Goal: Information Seeking & Learning: Learn about a topic

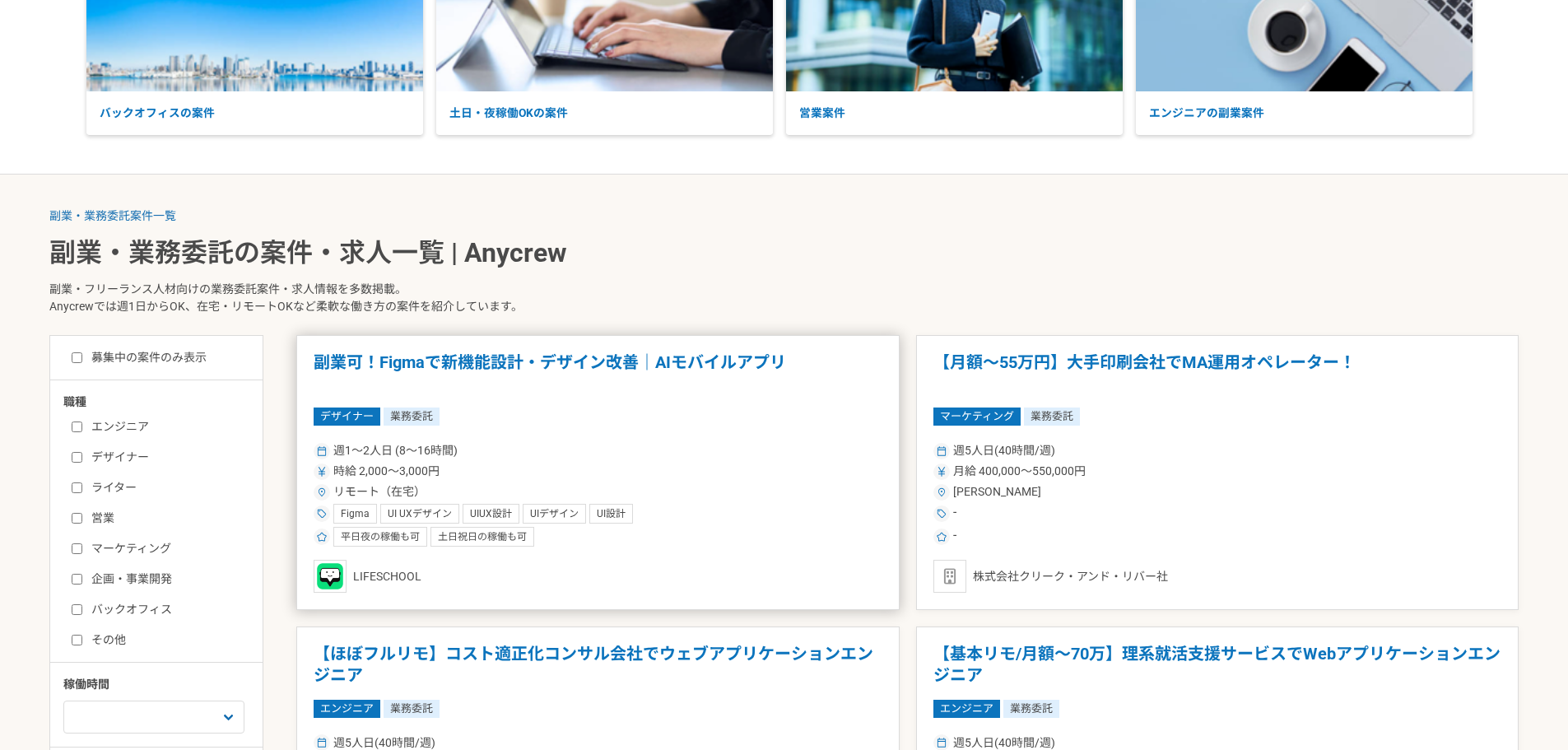
scroll to position [247, 0]
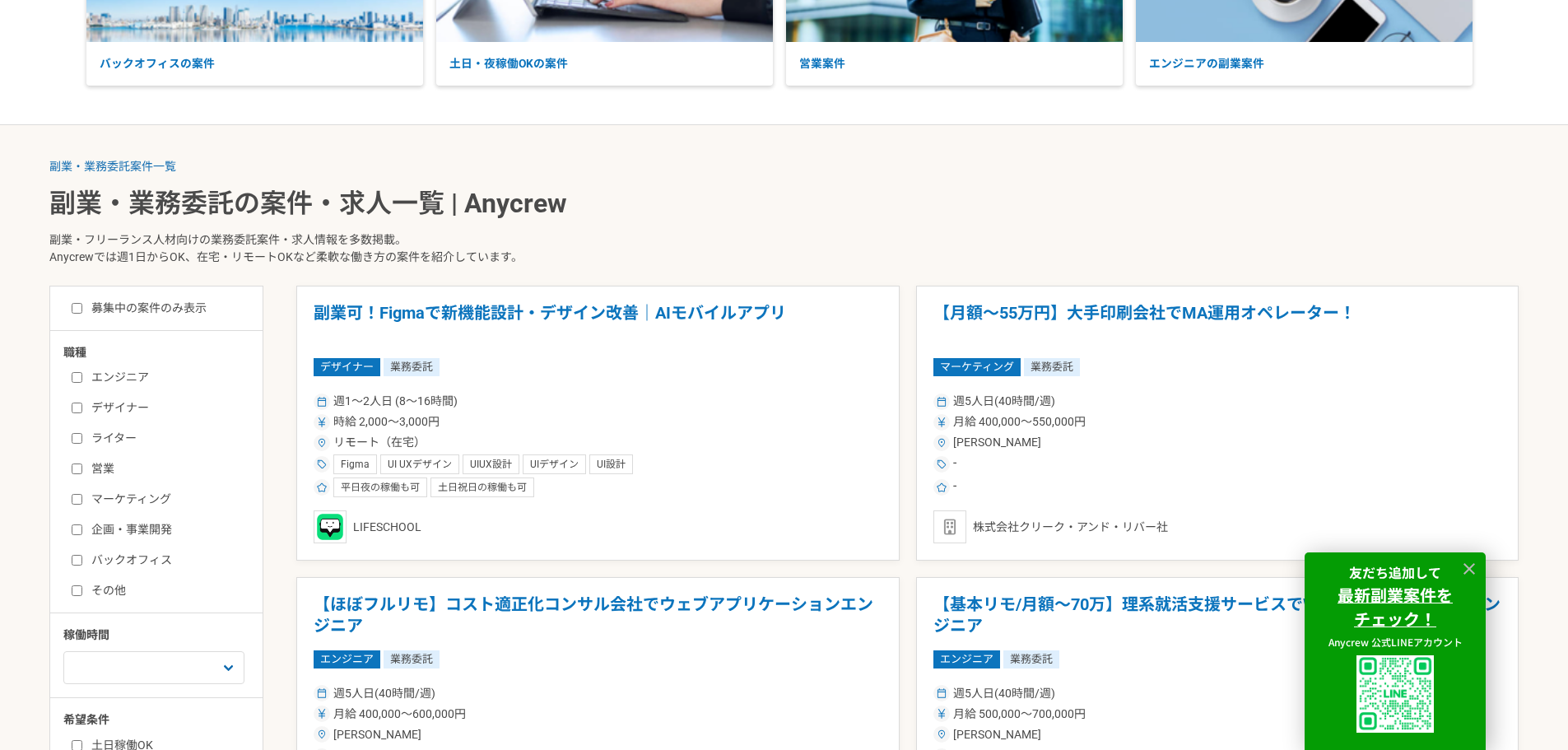
click at [135, 382] on label "エンジニア" at bounding box center [166, 377] width 189 height 18
click at [82, 382] on input "エンジニア" at bounding box center [77, 377] width 11 height 11
checkbox input "true"
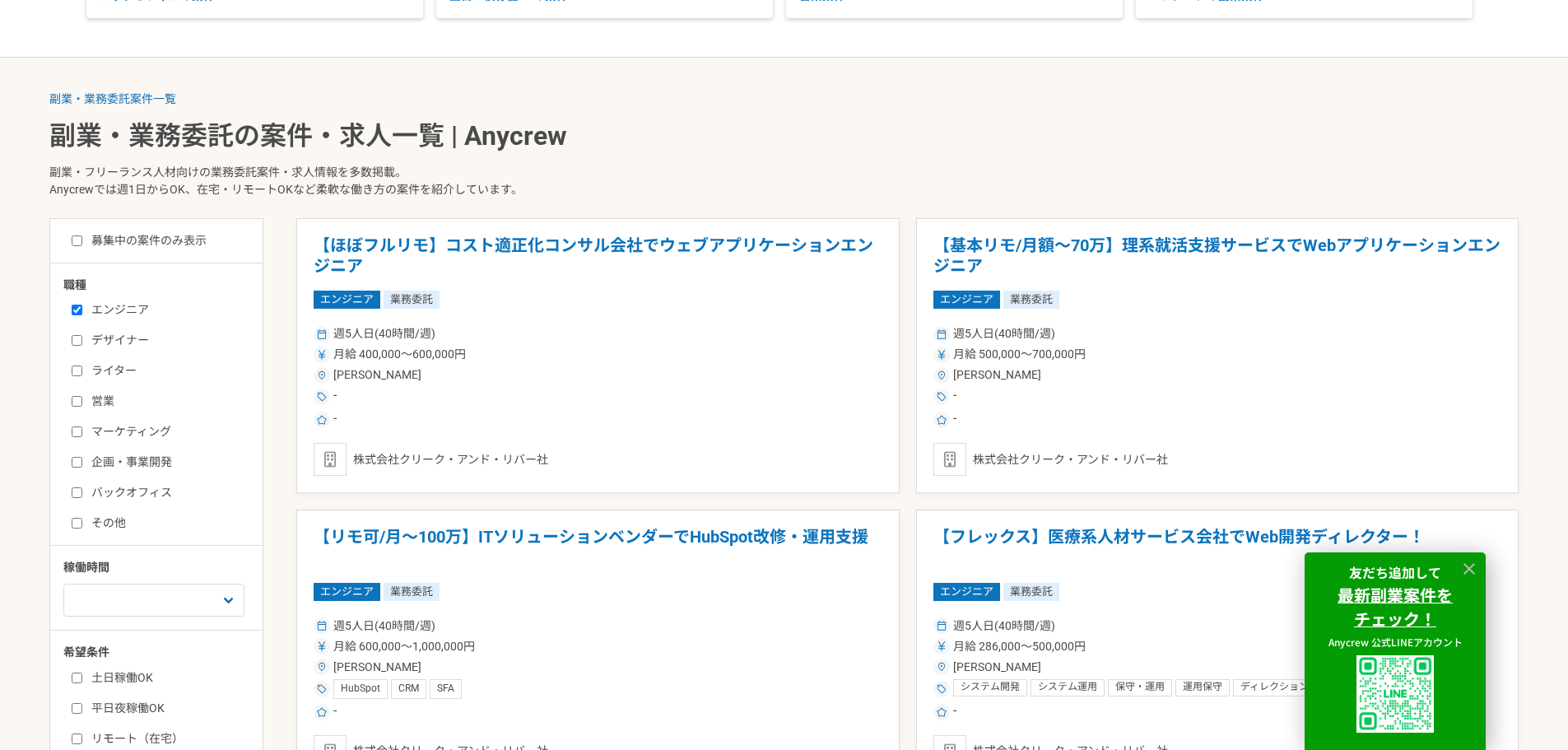
scroll to position [411, 0]
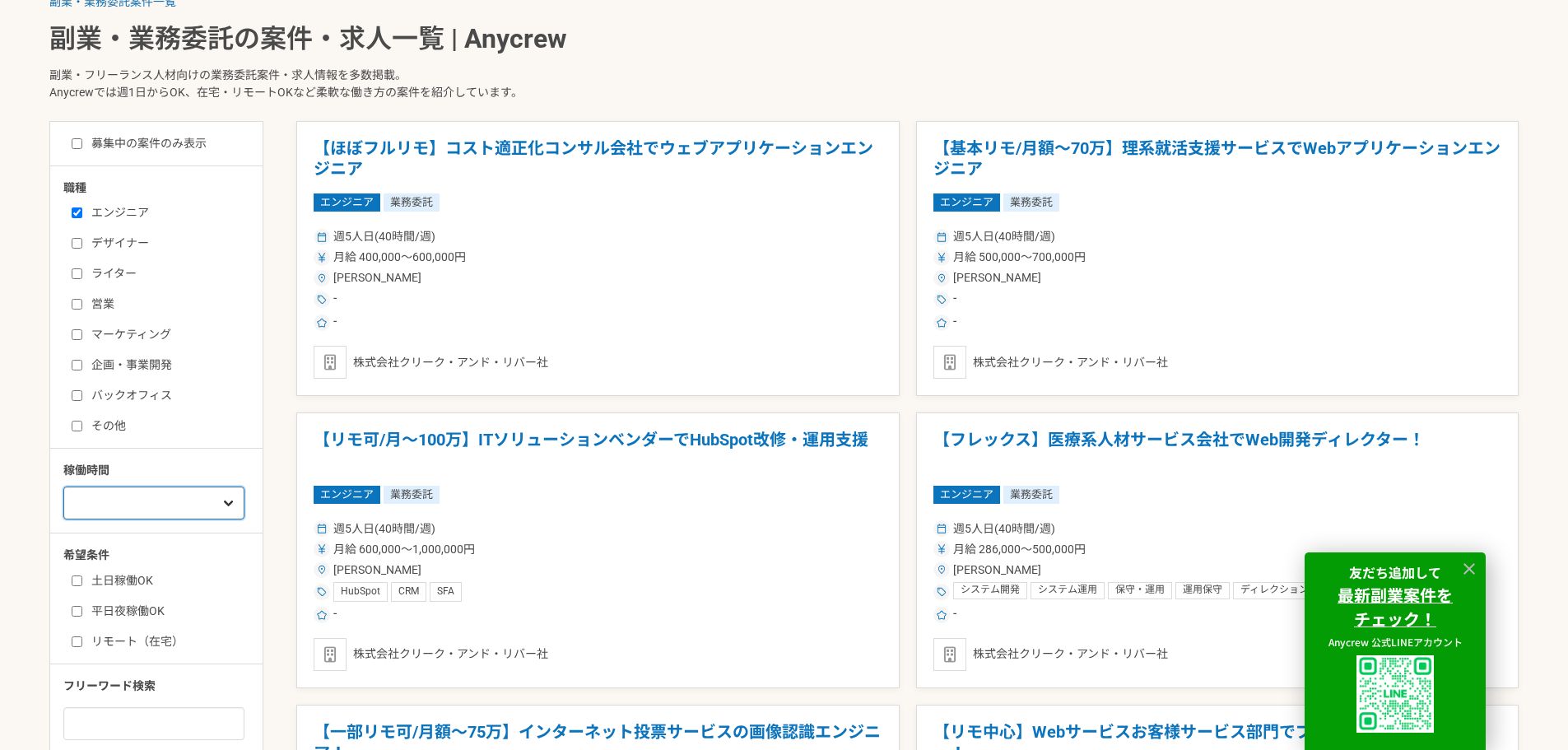
click at [184, 510] on select "週1人日（8時間）以下 週2人日（16時間）以下 週3人日（24時間）以下 週4人日（32時間）以下 週5人日（40時間）以下" at bounding box center [154, 503] width 181 height 33
select select "1"
click at [64, 487] on select "週1人日（8時間）以下 週2人日（16時間）以下 週3人日（24時間）以下 週4人日（32時間）以下 週5人日（40時間）以下" at bounding box center [154, 503] width 181 height 33
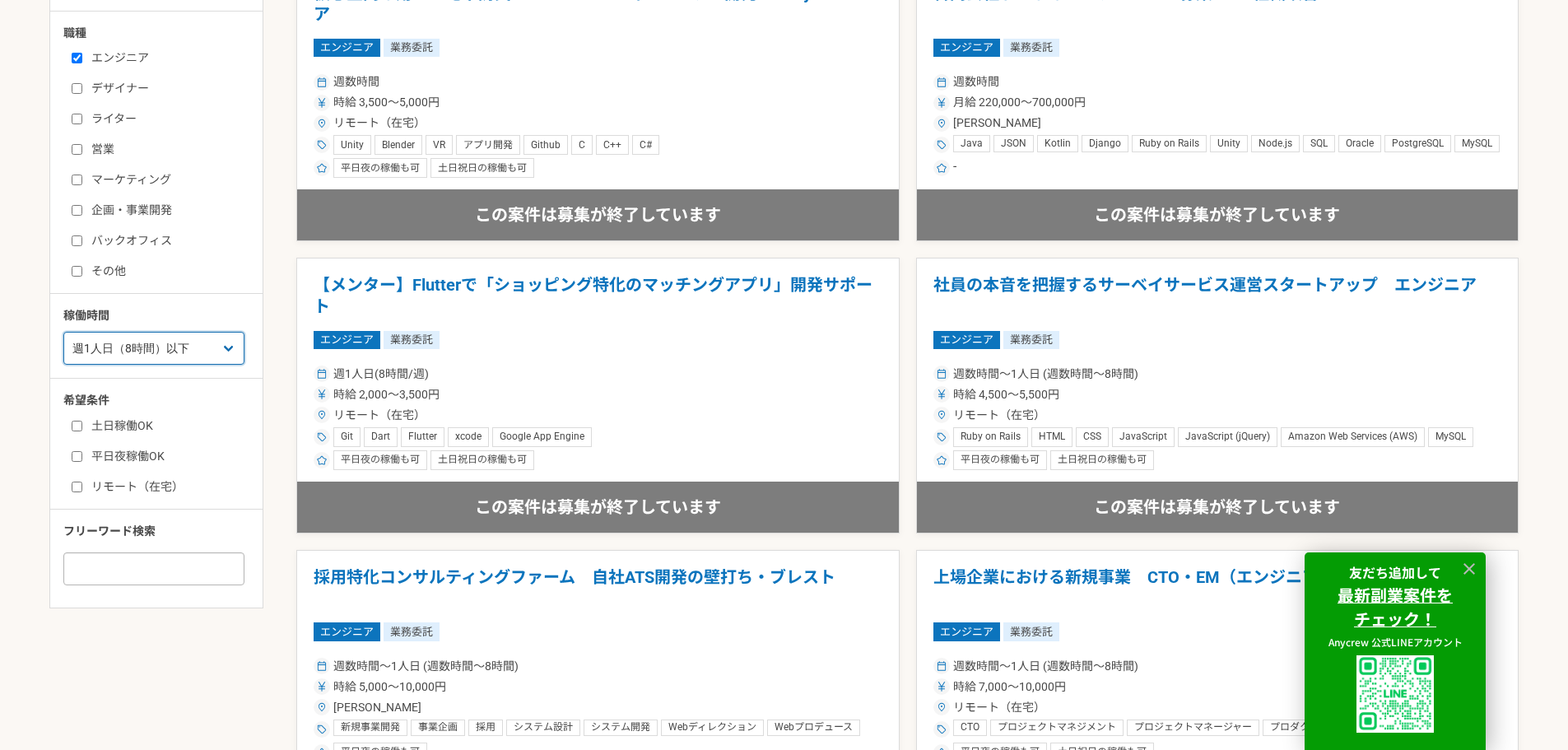
scroll to position [576, 0]
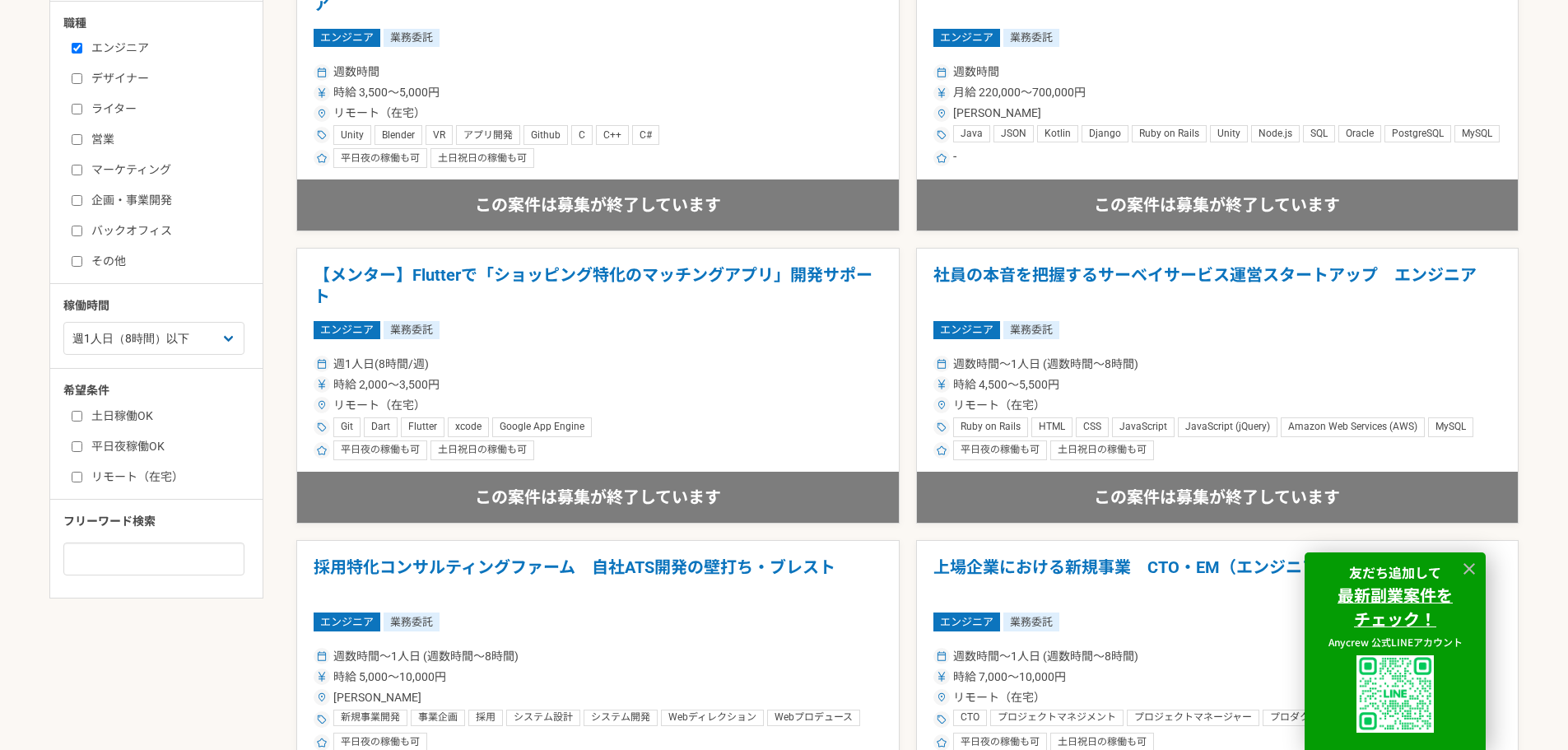
drag, startPoint x: 140, startPoint y: 395, endPoint x: 140, endPoint y: 406, distance: 11.0
click at [140, 406] on div "希望条件 土日稼働OK 平日夜稼働OK リモート（在宅）" at bounding box center [163, 433] width 199 height 103
click at [140, 412] on label "土日稼働OK" at bounding box center [166, 416] width 189 height 18
click at [82, 412] on input "土日稼働OK" at bounding box center [77, 416] width 11 height 11
checkbox input "true"
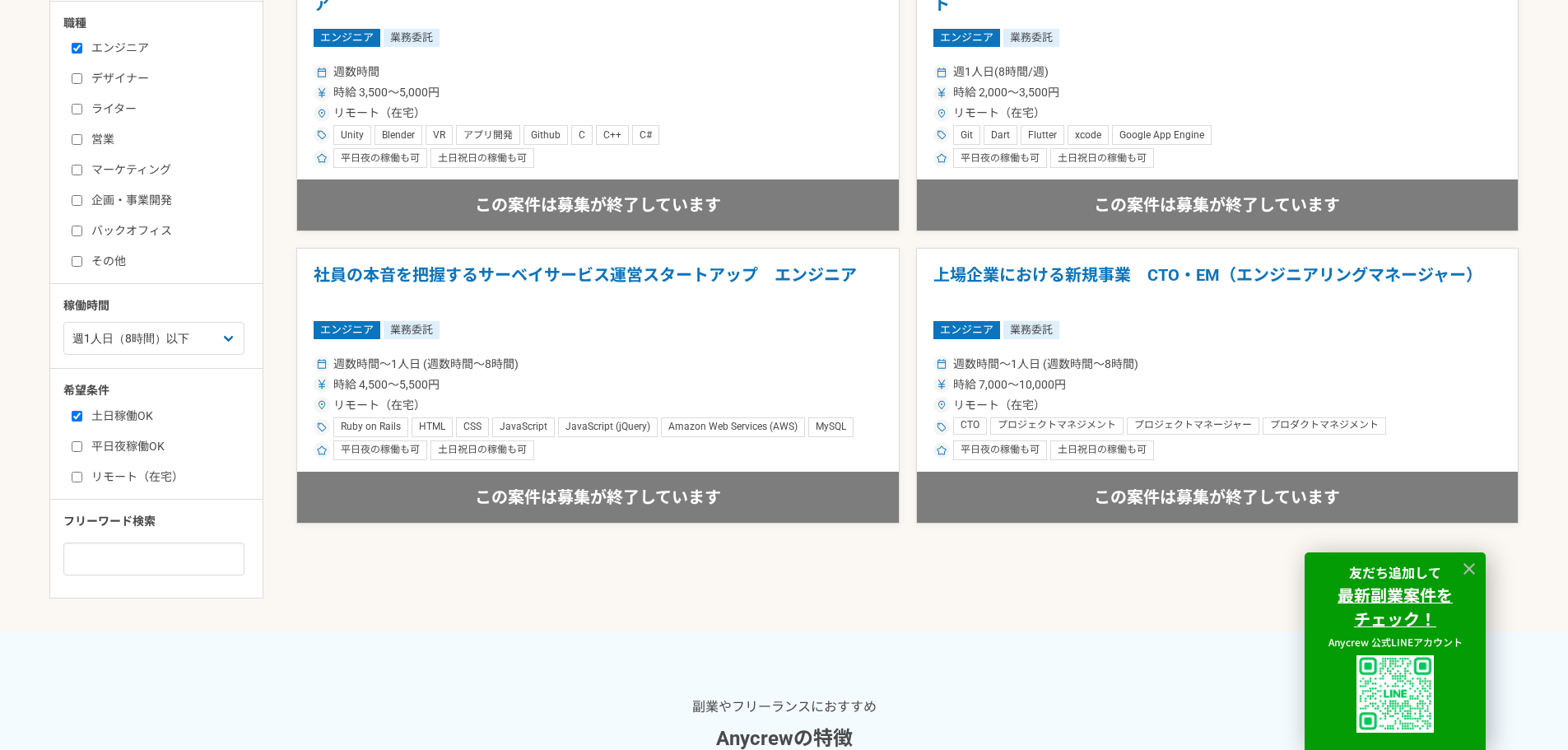
click at [156, 452] on label "平日夜稼働OK" at bounding box center [166, 446] width 189 height 18
click at [82, 452] on input "平日夜稼働OK" at bounding box center [77, 446] width 11 height 11
checkbox input "true"
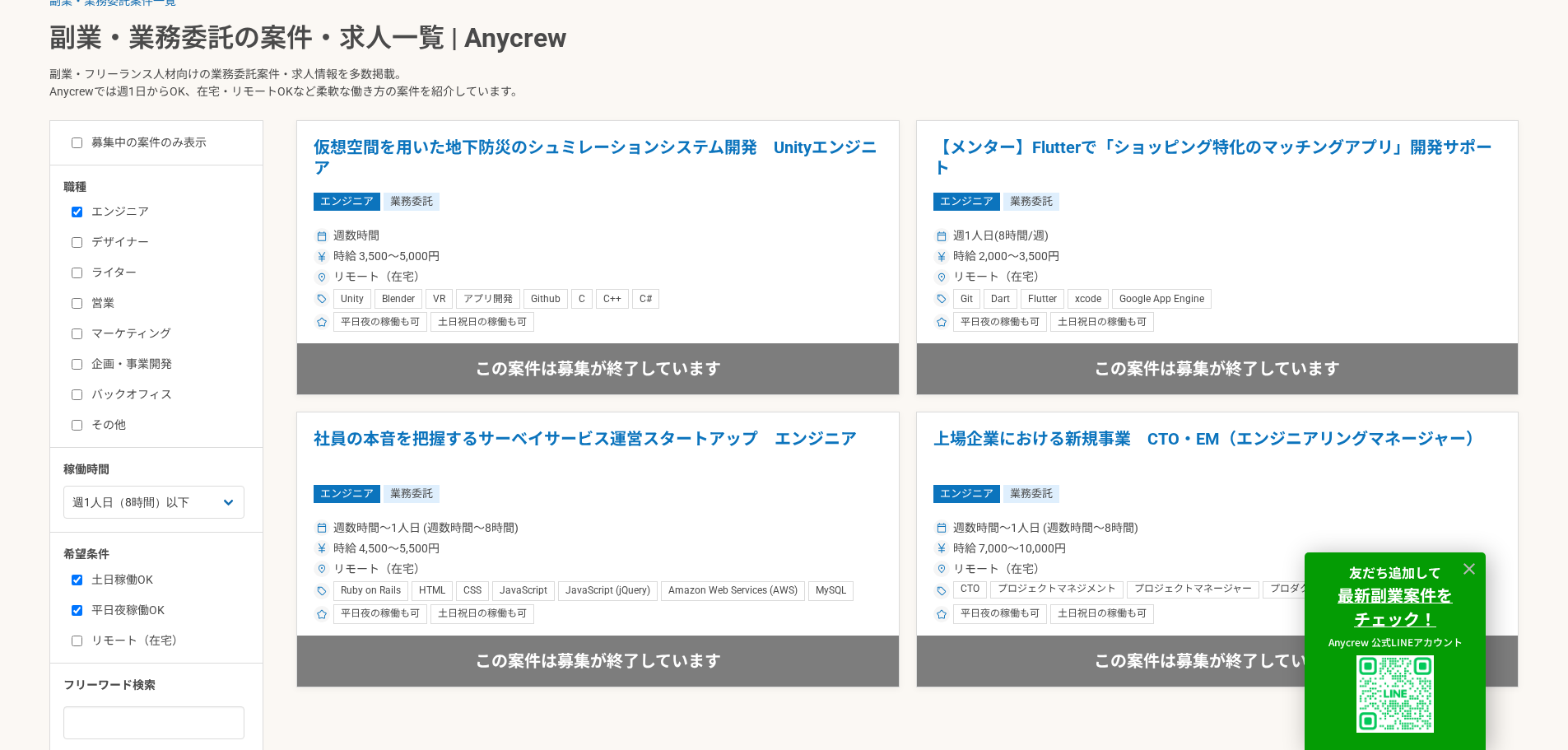
scroll to position [411, 0]
click at [161, 514] on select "週1人日（8時間）以下 週2人日（16時間）以下 週3人日（24時間）以下 週4人日（32時間）以下 週5人日（40時間）以下" at bounding box center [154, 503] width 181 height 33
select select "nop"
click at [64, 487] on select "週1人日（8時間）以下 週2人日（16時間）以下 週3人日（24時間）以下 週4人日（32時間）以下 週5人日（40時間）以下" at bounding box center [154, 503] width 181 height 33
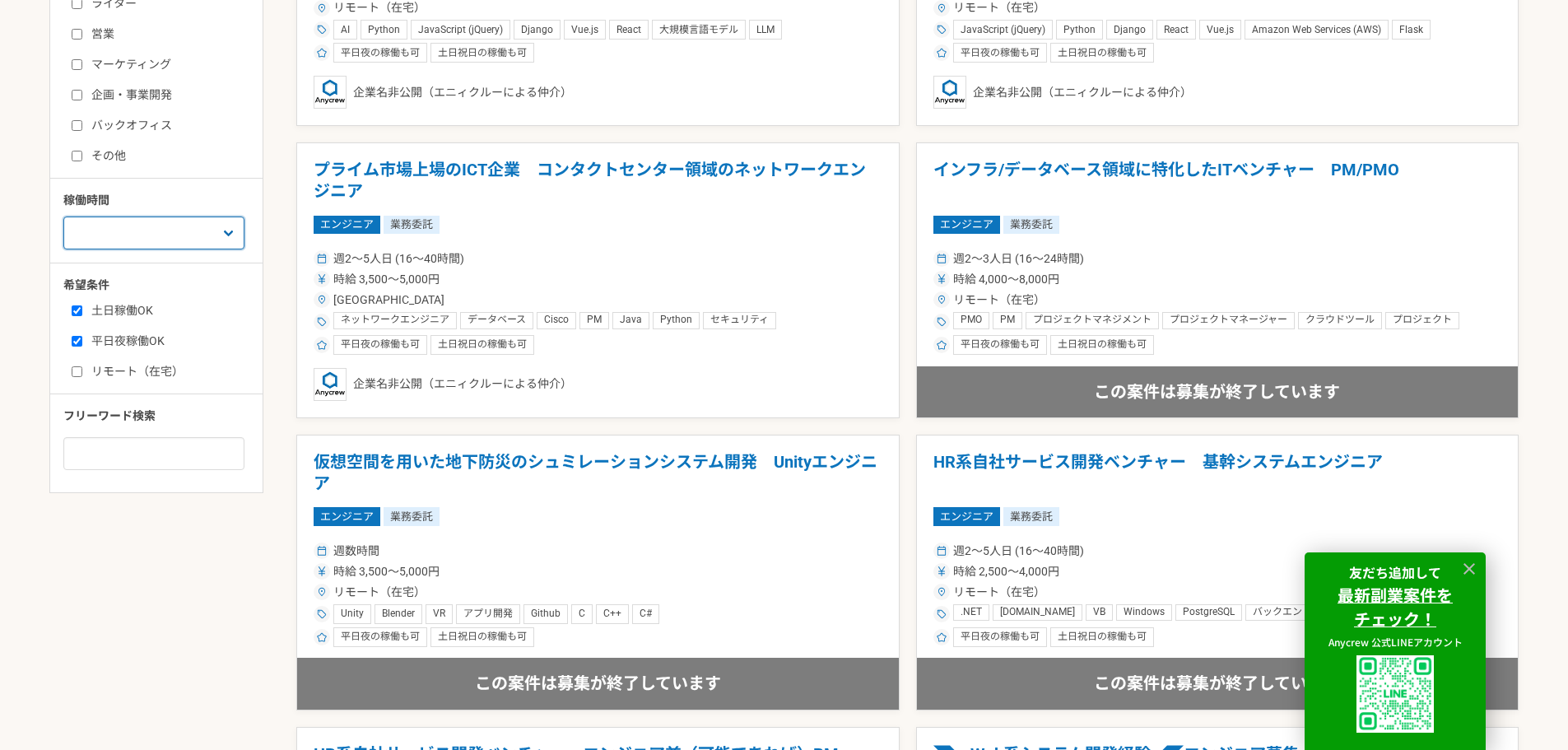
scroll to position [658, 0]
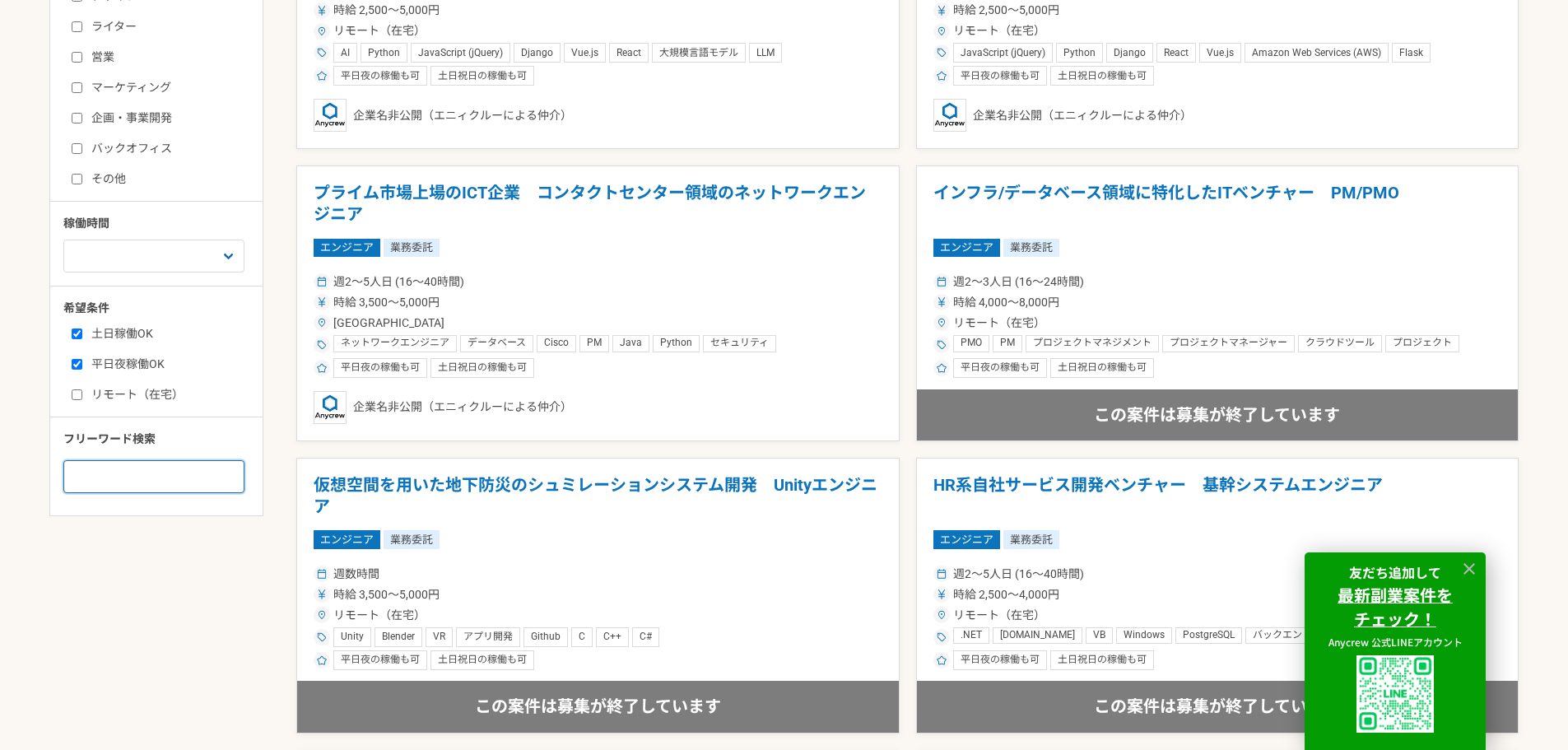
click at [163, 476] on input at bounding box center [154, 476] width 181 height 33
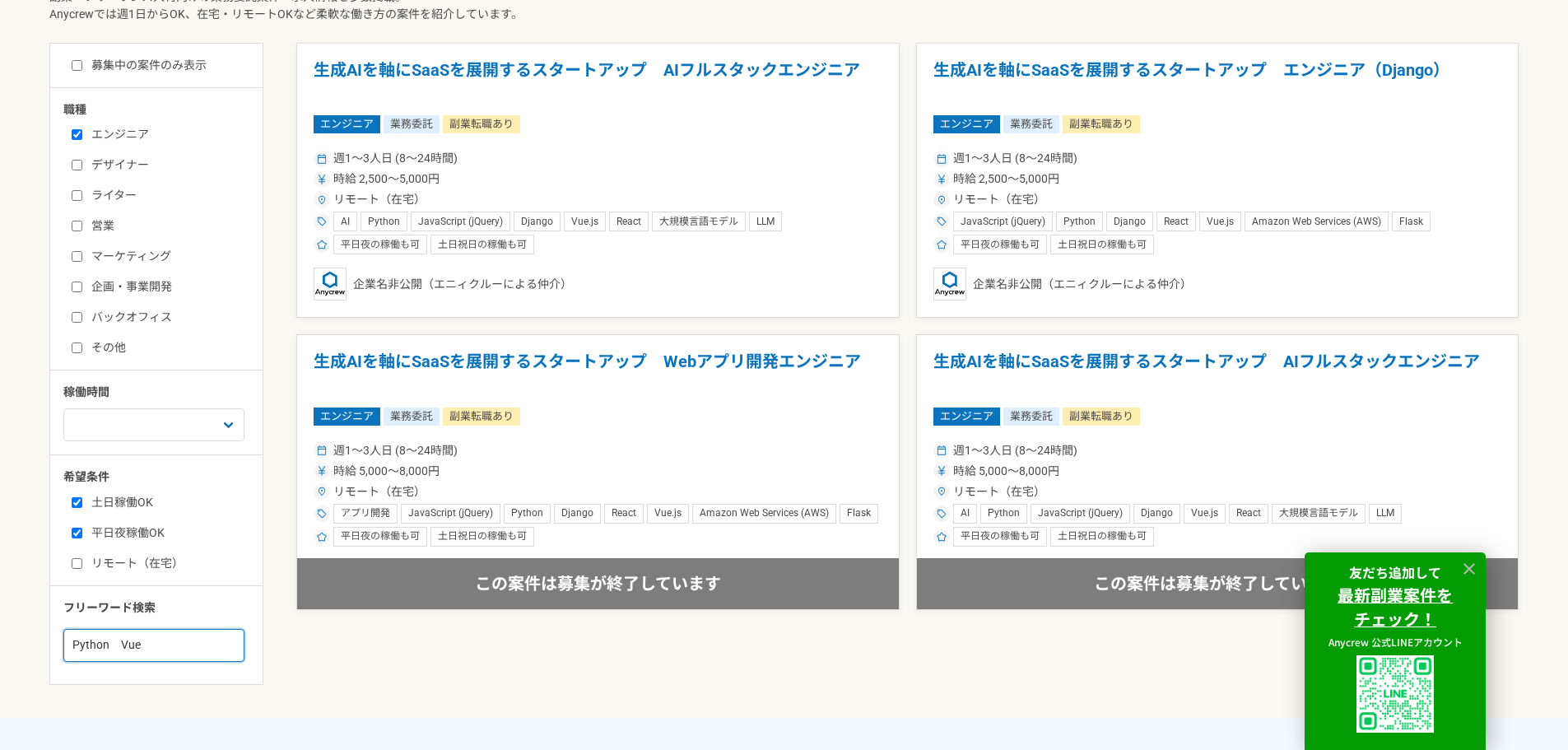
scroll to position [494, 0]
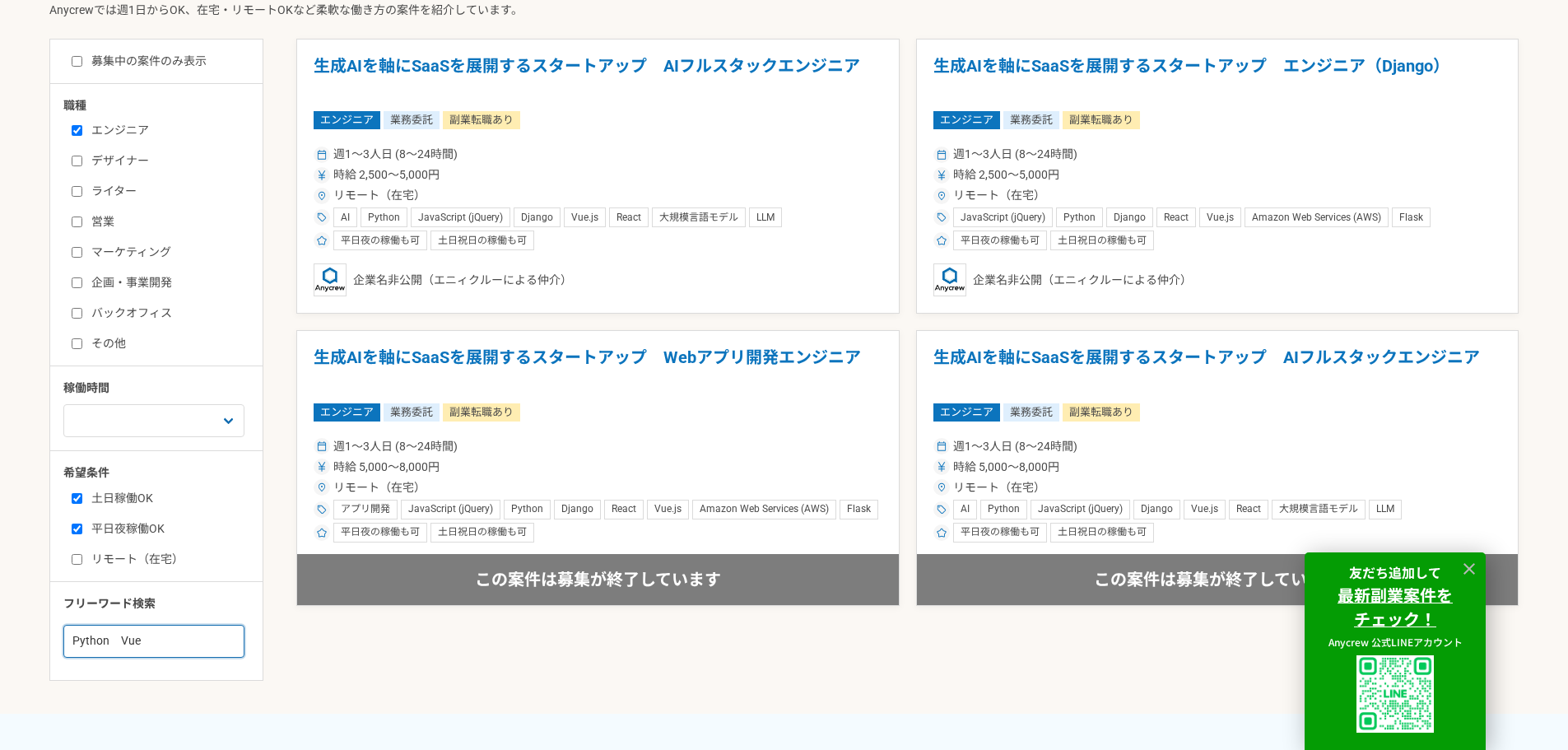
drag, startPoint x: 120, startPoint y: 635, endPoint x: 23, endPoint y: 628, distance: 97.3
click at [23, 628] on main "副業・業務委託案件一覧 副業・業務委託の案件・求人一覧 | Anycrew 副業・フリーランス人材向けの業務委託案件・求人情報を多数掲載。 Anycrewでは…" at bounding box center [784, 295] width 1568 height 835
type input "Vue"
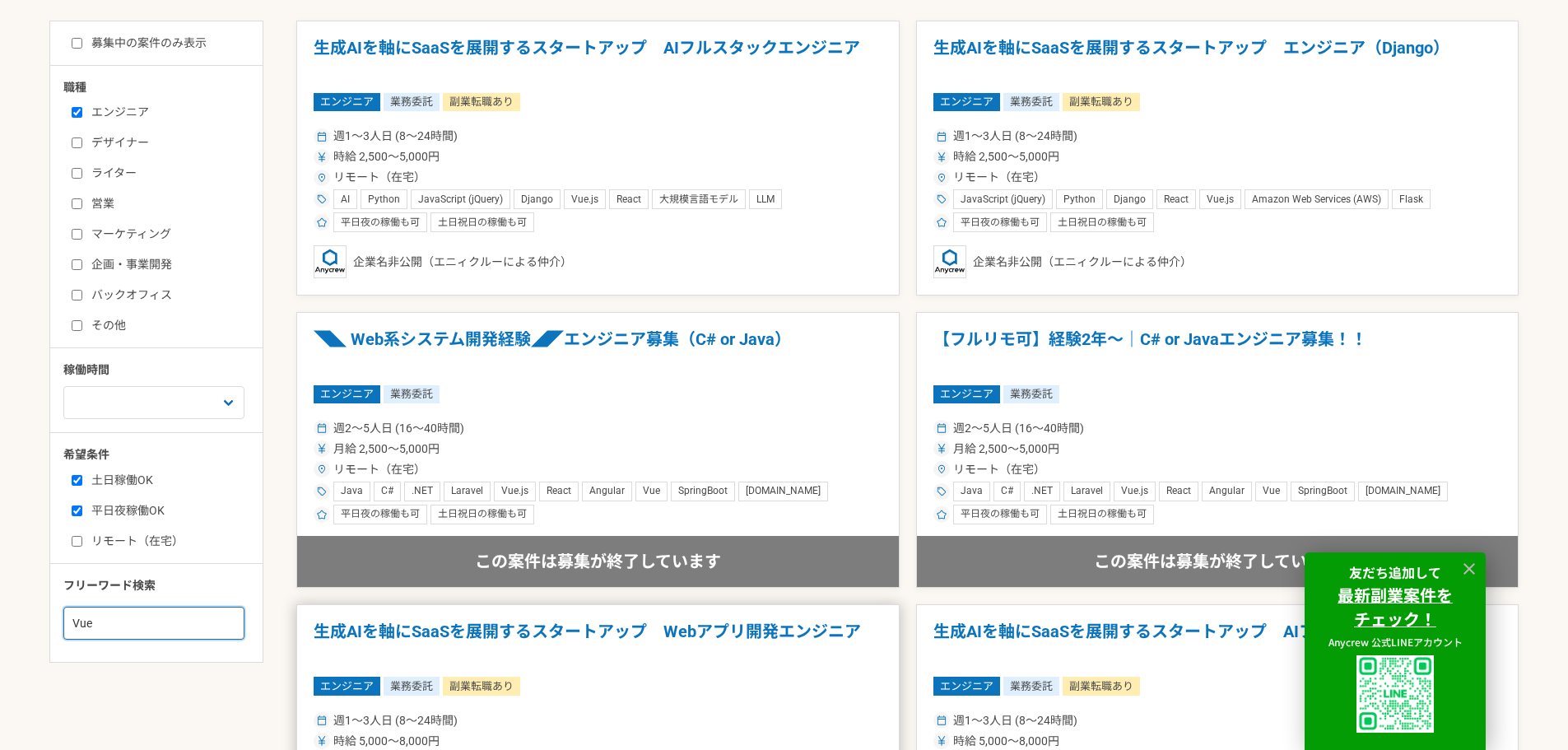
scroll to position [411, 0]
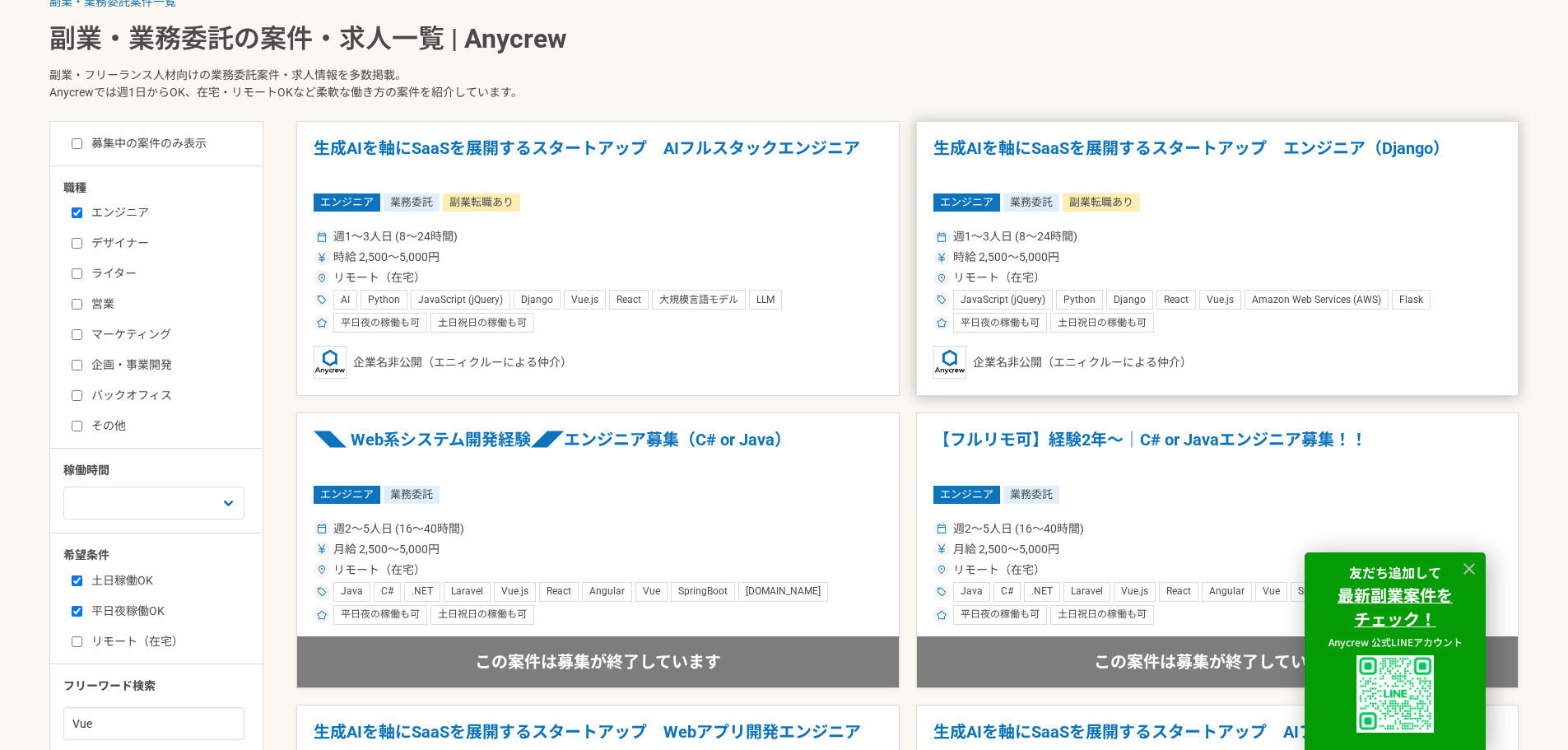
click at [1029, 156] on h1 "生成AIを軸にSaaSを展開するスタートアップ　エンジニア（Django）" at bounding box center [1218, 159] width 569 height 42
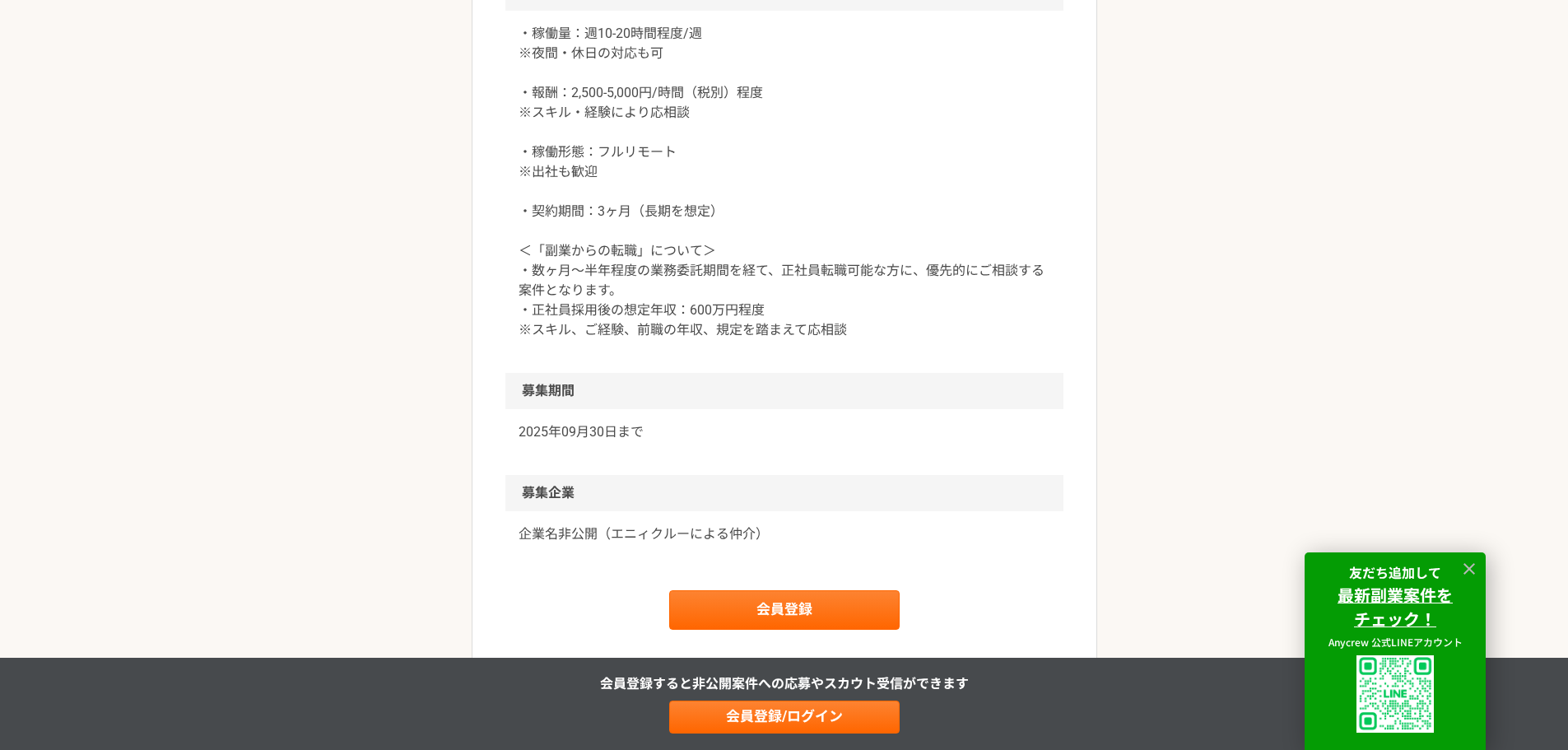
scroll to position [2057, 0]
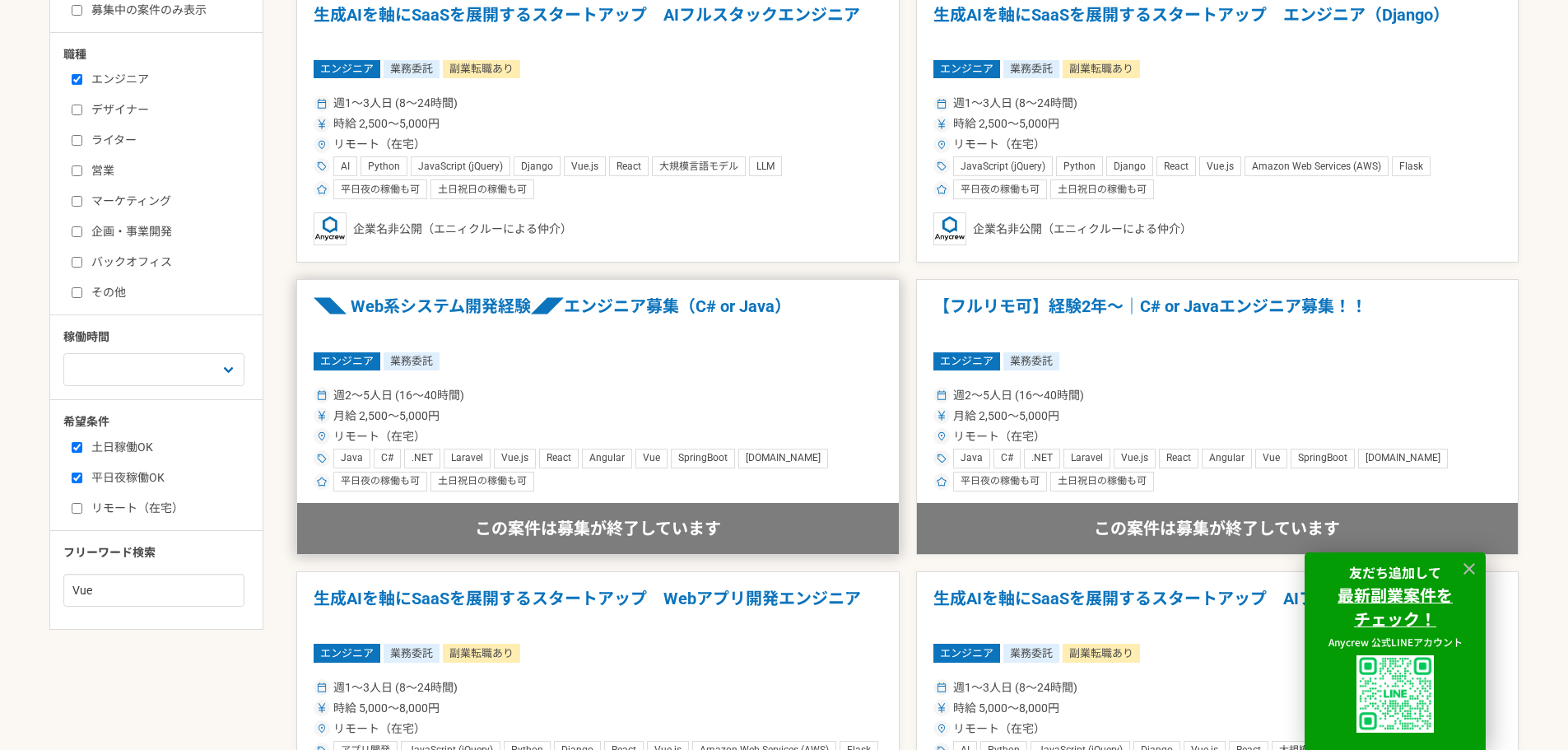
scroll to position [576, 0]
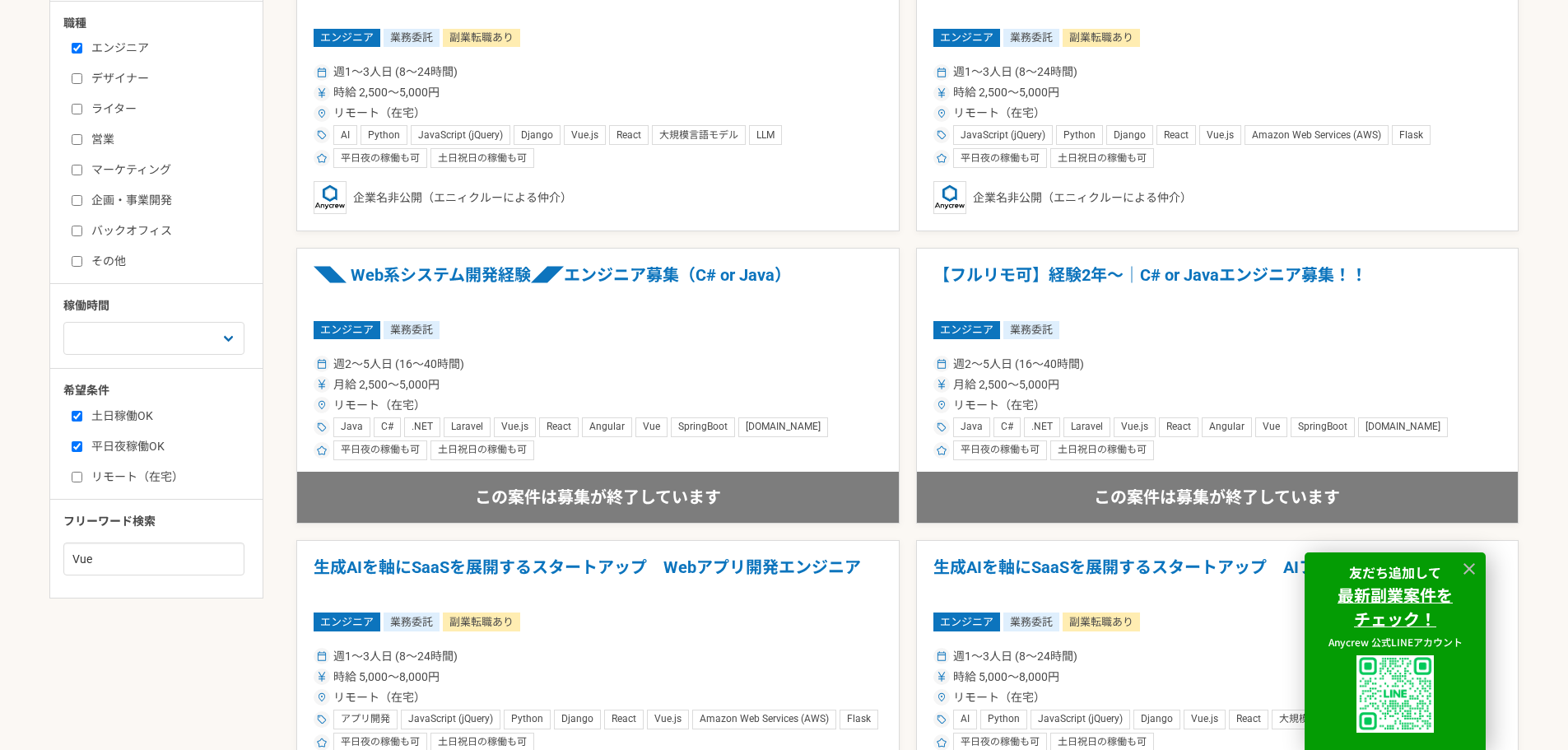
click at [108, 422] on label "土日稼働OK" at bounding box center [166, 416] width 189 height 18
click at [82, 421] on input "土日稼働OK" at bounding box center [77, 416] width 11 height 11
checkbox input "false"
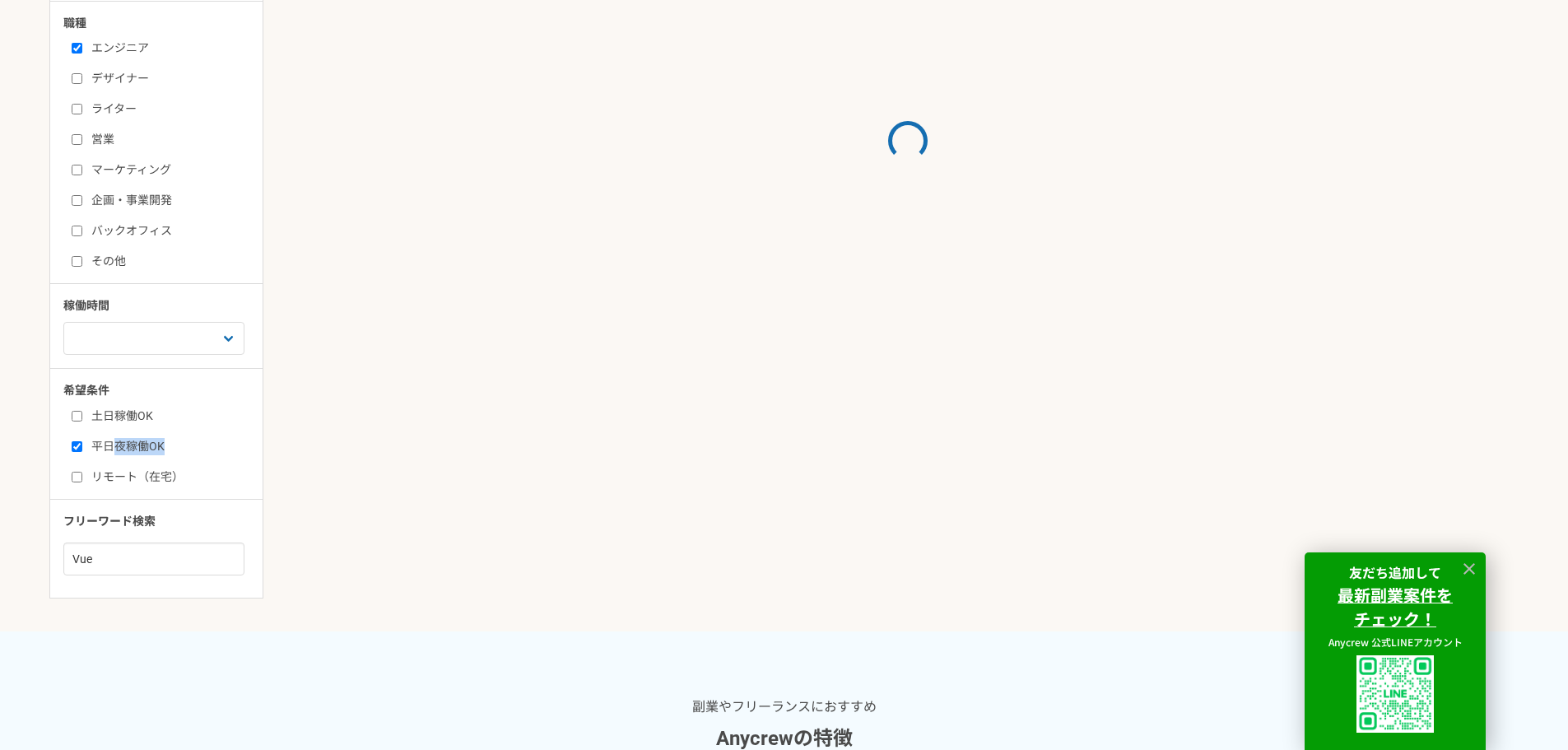
click at [110, 455] on div "土日稼働OK 平日夜稼働OK リモート（在宅）" at bounding box center [162, 442] width 197 height 83
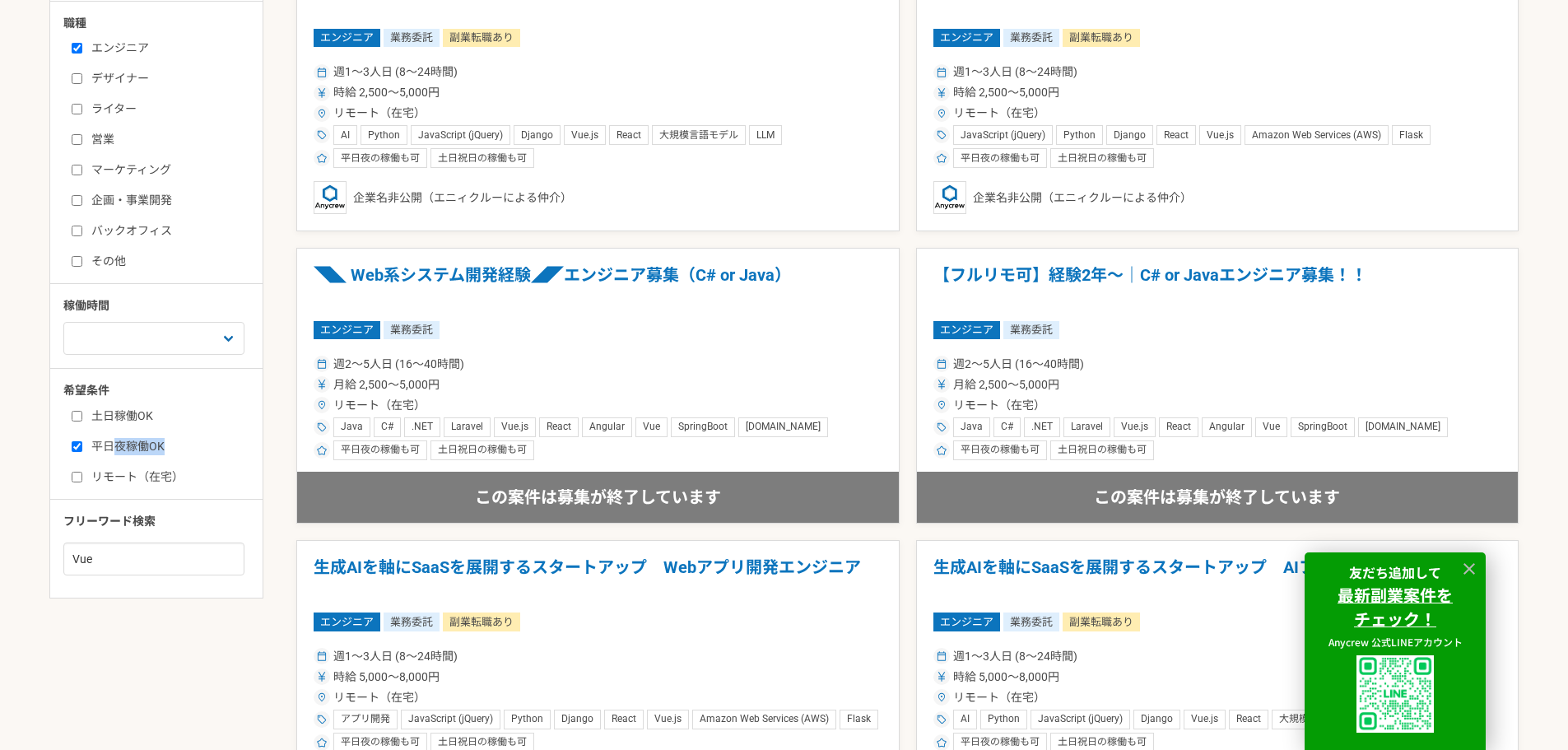
click at [116, 443] on label "平日夜稼働OK" at bounding box center [166, 446] width 189 height 18
click at [82, 443] on input "平日夜稼働OK" at bounding box center [77, 446] width 11 height 11
checkbox input "false"
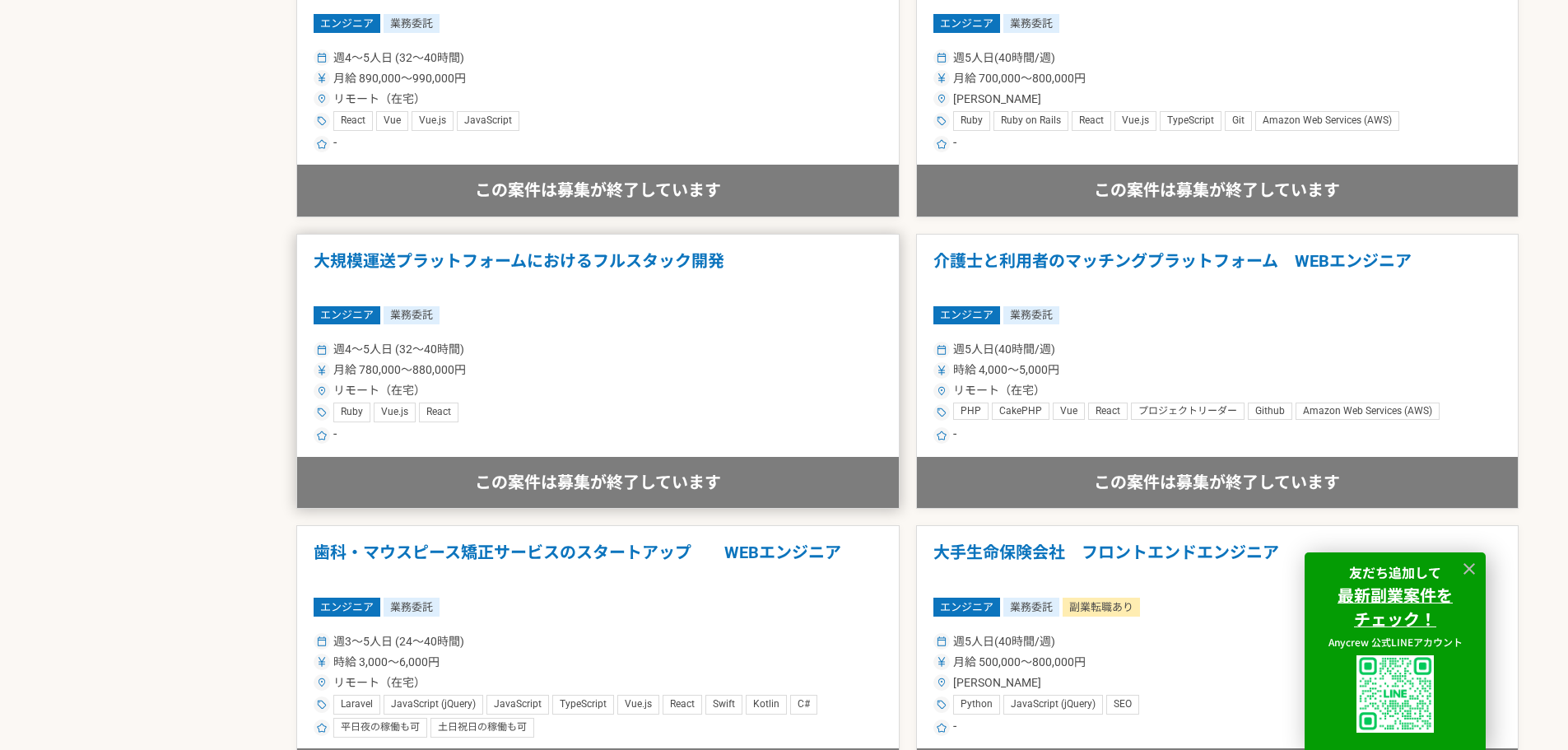
scroll to position [3045, 0]
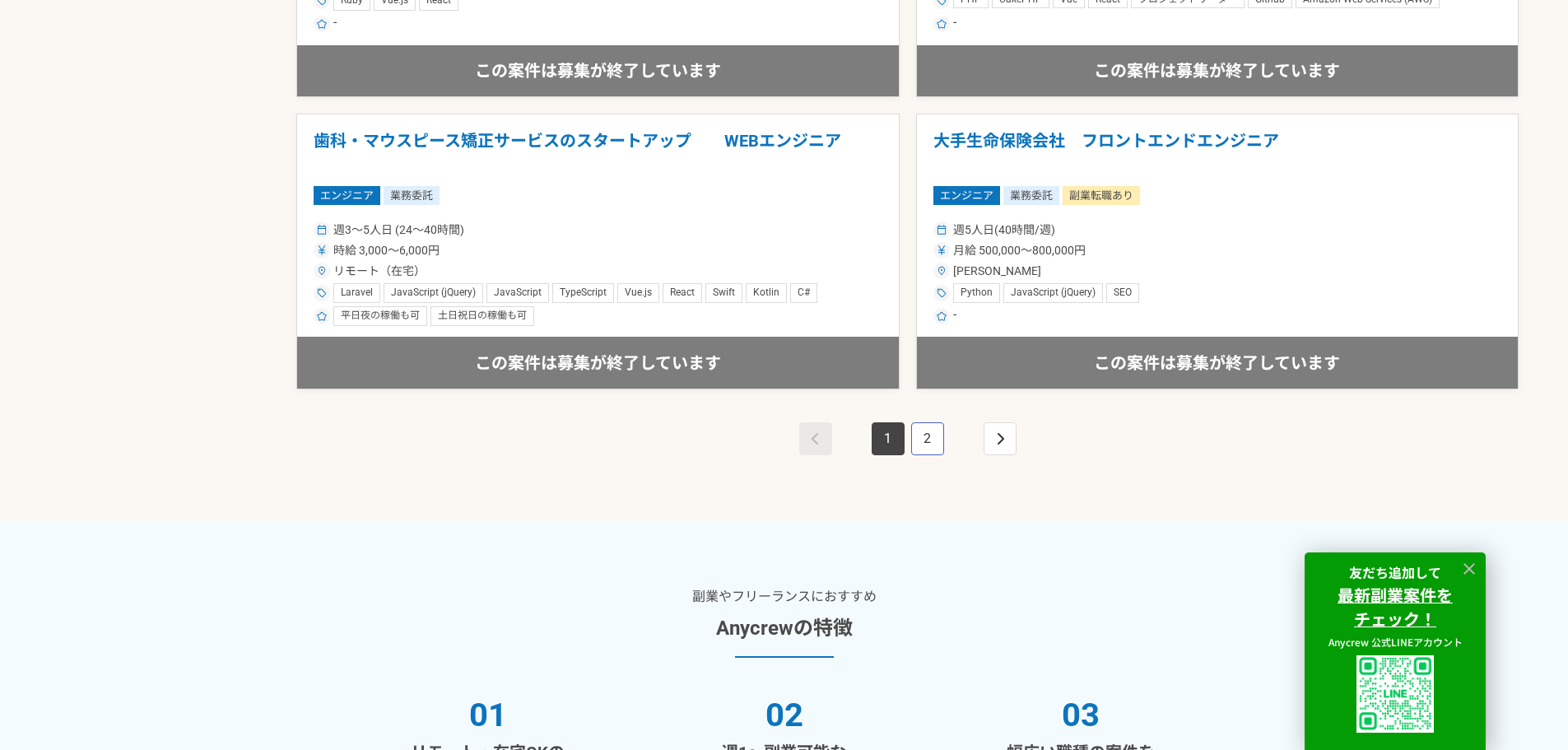
click at [937, 441] on link "2" at bounding box center [927, 438] width 33 height 33
